Goal: Information Seeking & Learning: Learn about a topic

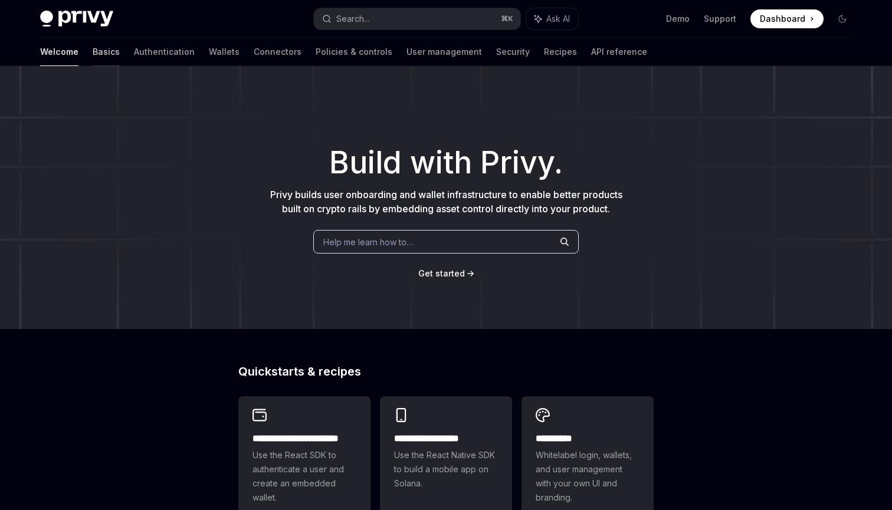
click at [93, 54] on link "Basics" at bounding box center [106, 52] width 27 height 28
click at [134, 52] on link "Authentication" at bounding box center [164, 52] width 61 height 28
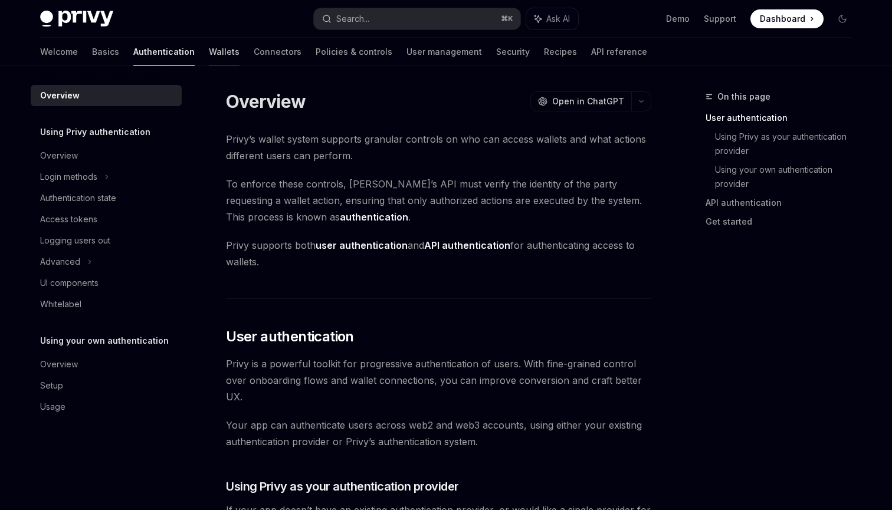
click at [209, 54] on link "Wallets" at bounding box center [224, 52] width 31 height 28
type textarea "*"
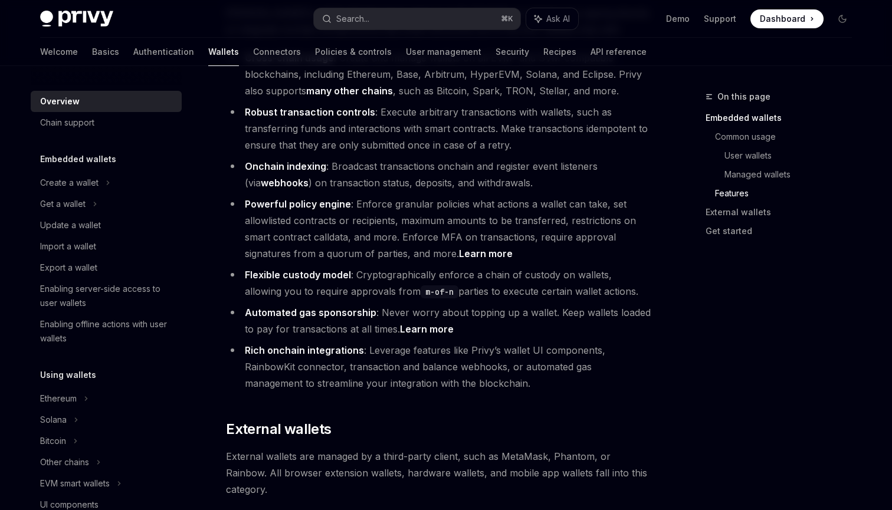
scroll to position [1454, 0]
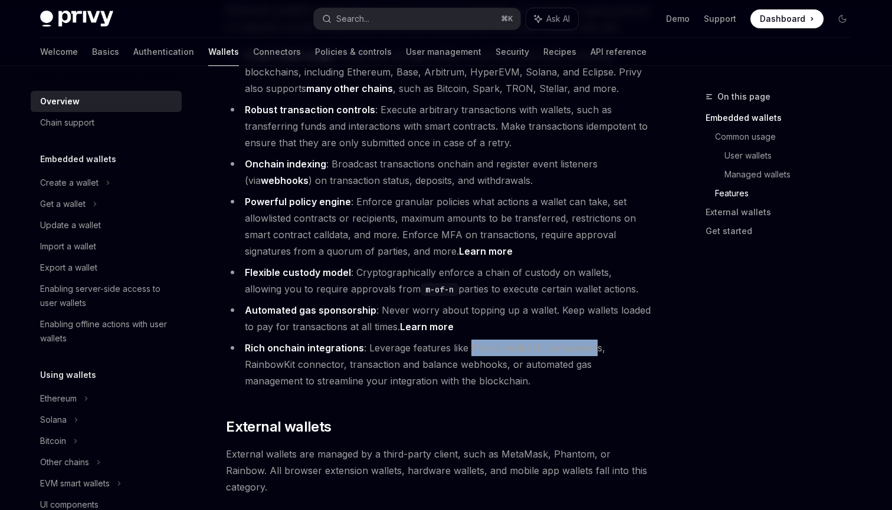
drag, startPoint x: 470, startPoint y: 299, endPoint x: 591, endPoint y: 302, distance: 121.6
click at [591, 340] on li "Rich onchain integrations : Leverage features like Privy’s wallet UI components…" at bounding box center [438, 365] width 425 height 50
drag, startPoint x: 596, startPoint y: 299, endPoint x: 470, endPoint y: 300, distance: 126.3
click at [470, 340] on li "Rich onchain integrations : Leverage features like Privy’s wallet UI components…" at bounding box center [438, 365] width 425 height 50
copy li "Privy’s wallet UI components"
